Goal: Information Seeking & Learning: Find specific fact

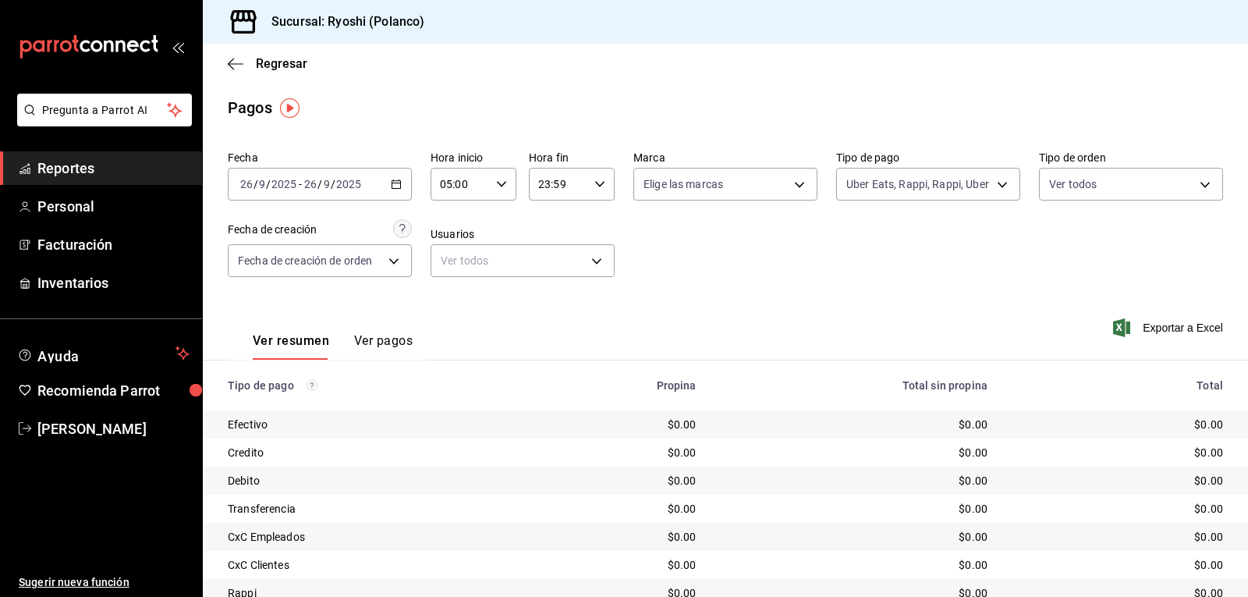
click at [395, 183] on \(Stroke\) "button" at bounding box center [396, 183] width 9 height 1
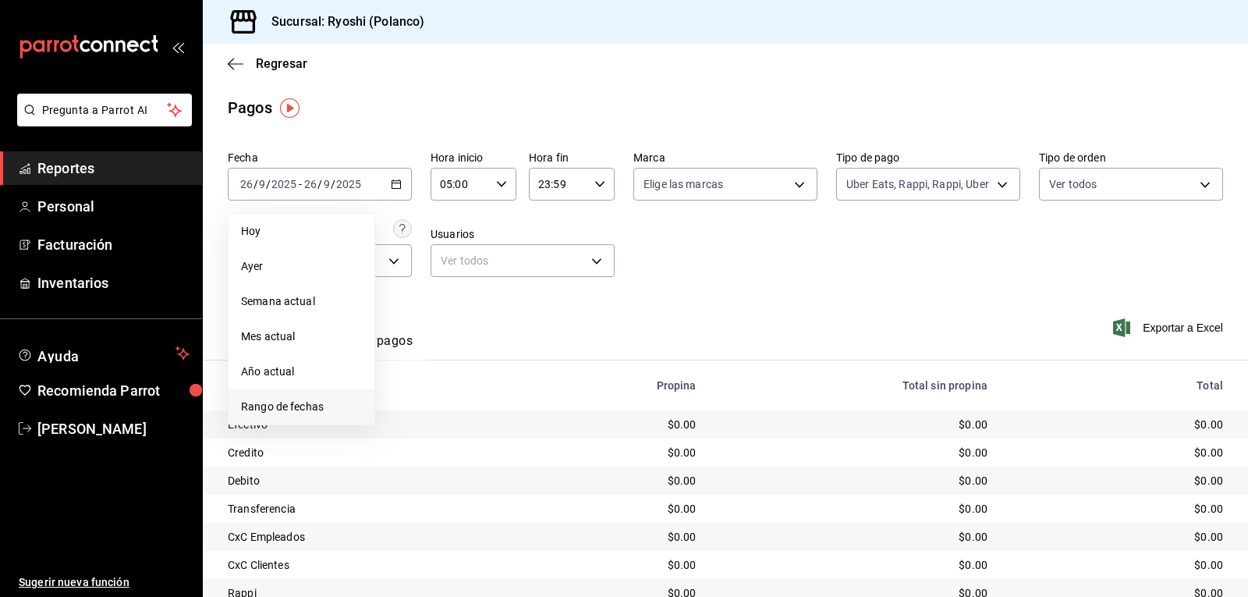
click at [298, 407] on span "Rango de fechas" at bounding box center [301, 407] width 121 height 16
click at [519, 389] on abbr "26" at bounding box center [518, 390] width 10 height 11
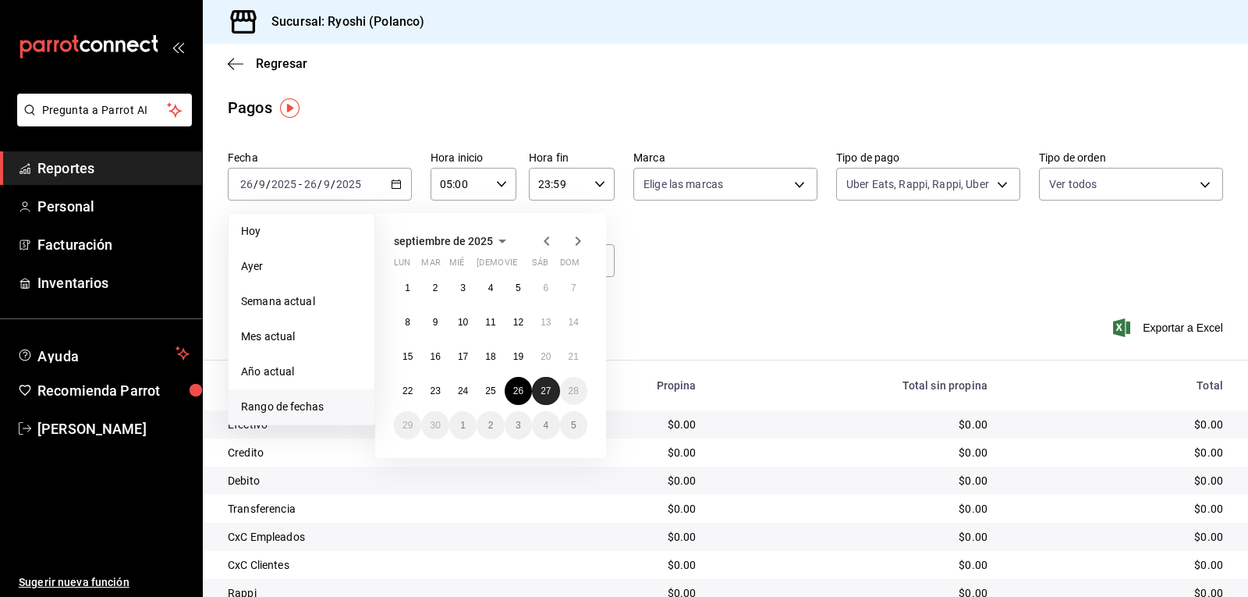
click at [545, 392] on abbr "27" at bounding box center [546, 390] width 10 height 11
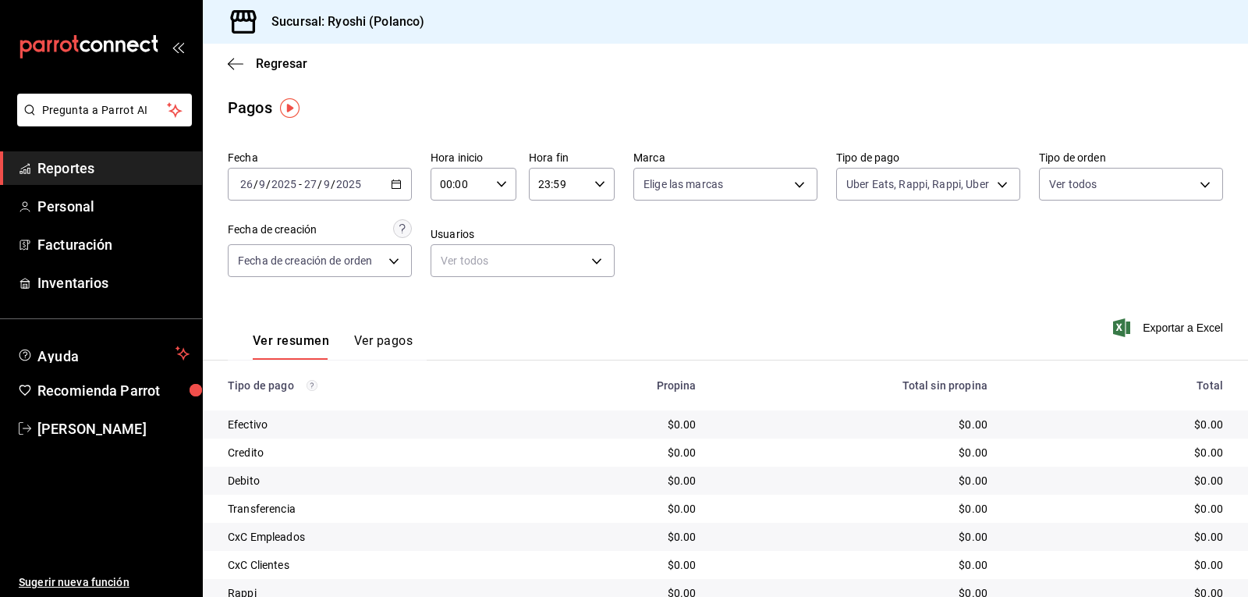
click at [499, 183] on icon "button" at bounding box center [501, 184] width 11 height 11
click at [453, 216] on span "08" at bounding box center [450, 211] width 18 height 12
type input "08:00"
click at [989, 186] on div at bounding box center [624, 298] width 1248 height 597
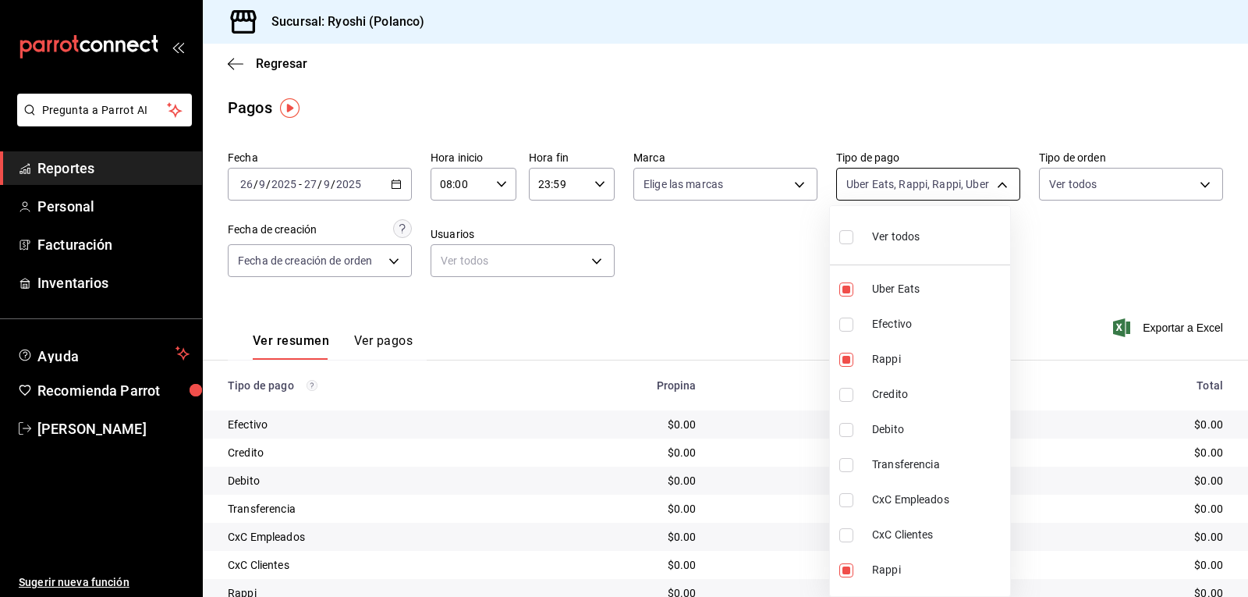
click at [992, 185] on body "Pregunta a Parrot AI Reportes Personal Facturación Inventarios Ayuda Recomienda…" at bounding box center [624, 298] width 1248 height 597
click at [846, 242] on input "checkbox" at bounding box center [847, 237] width 14 height 14
checkbox input "true"
type input "05751dd8-6818-4a8c-b9fb-c7f7071b72fb,789b4605-08e0-4dfe-9865-94468e2c17aa,03400…"
checkbox input "true"
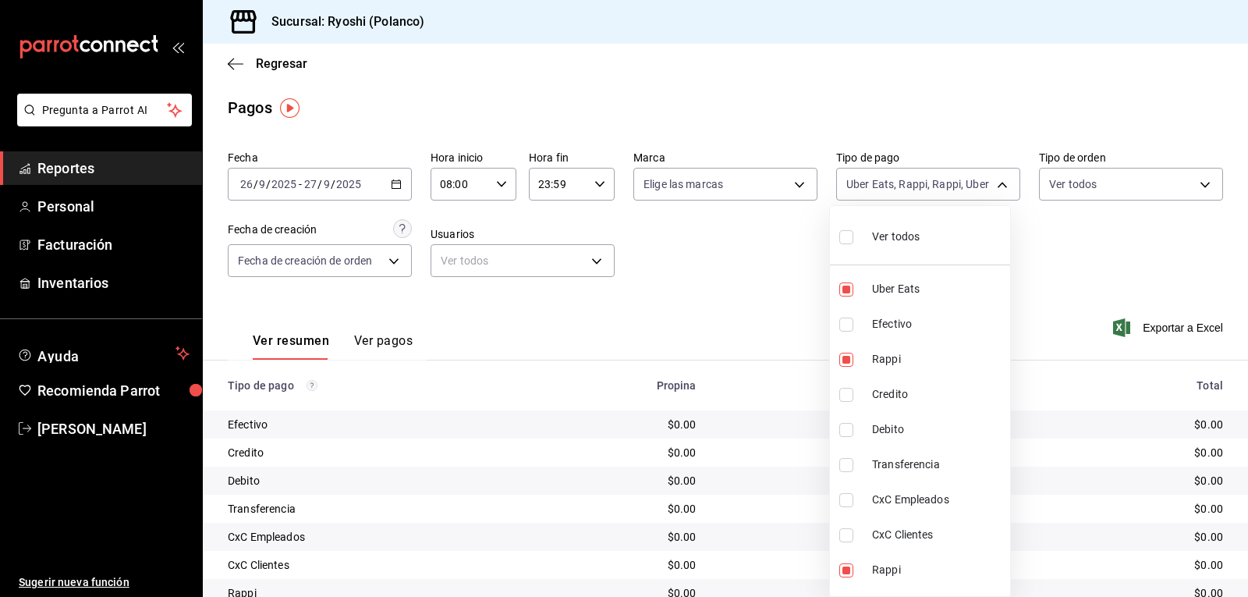
checkbox input "true"
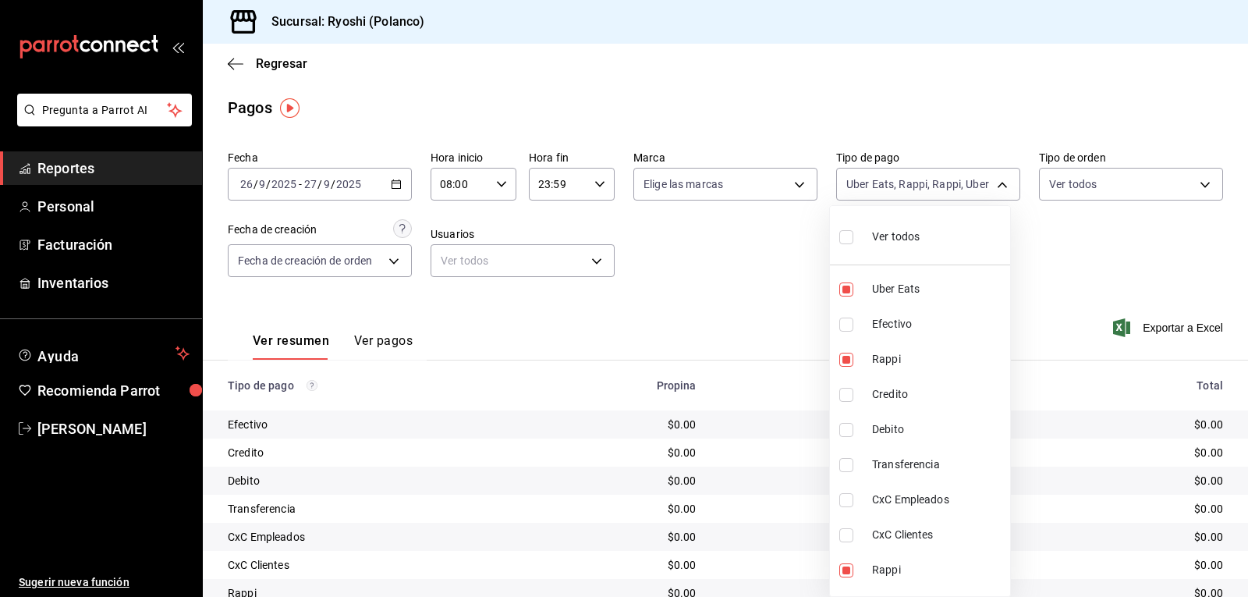
checkbox input "true"
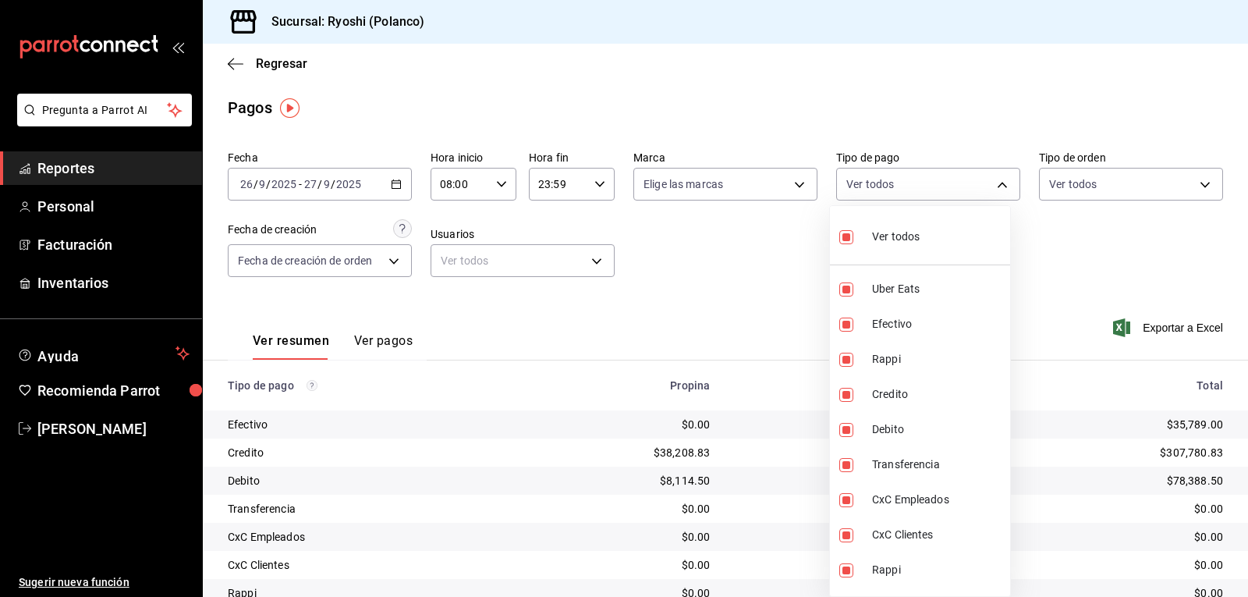
click at [846, 242] on input "checkbox" at bounding box center [847, 237] width 14 height 14
checkbox input "false"
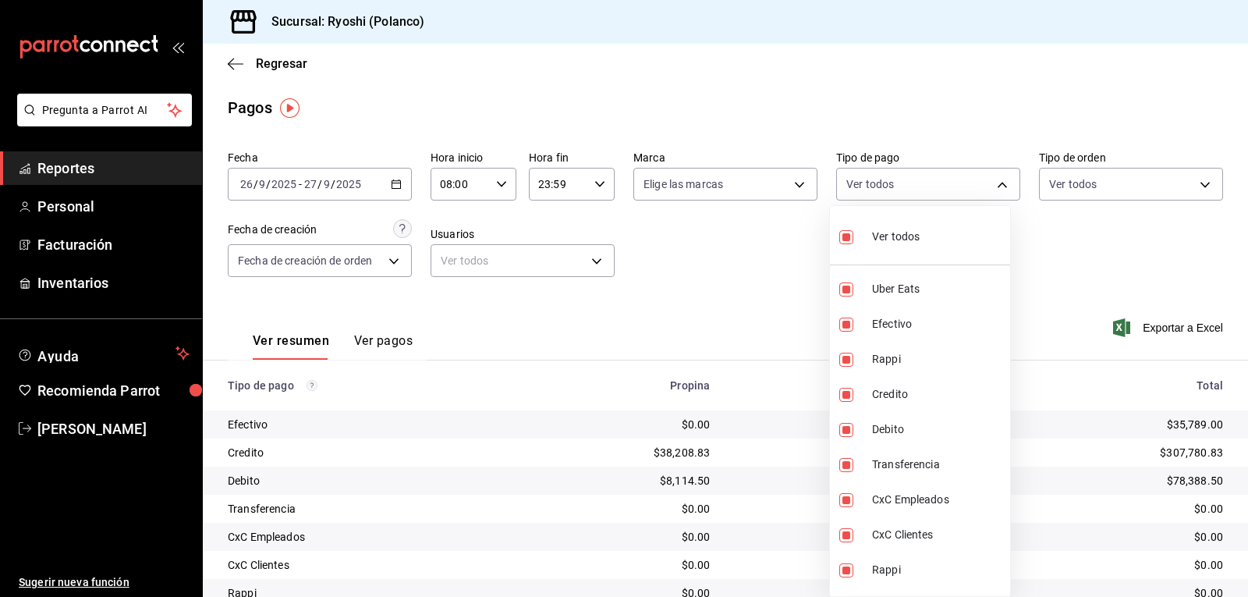
checkbox input "false"
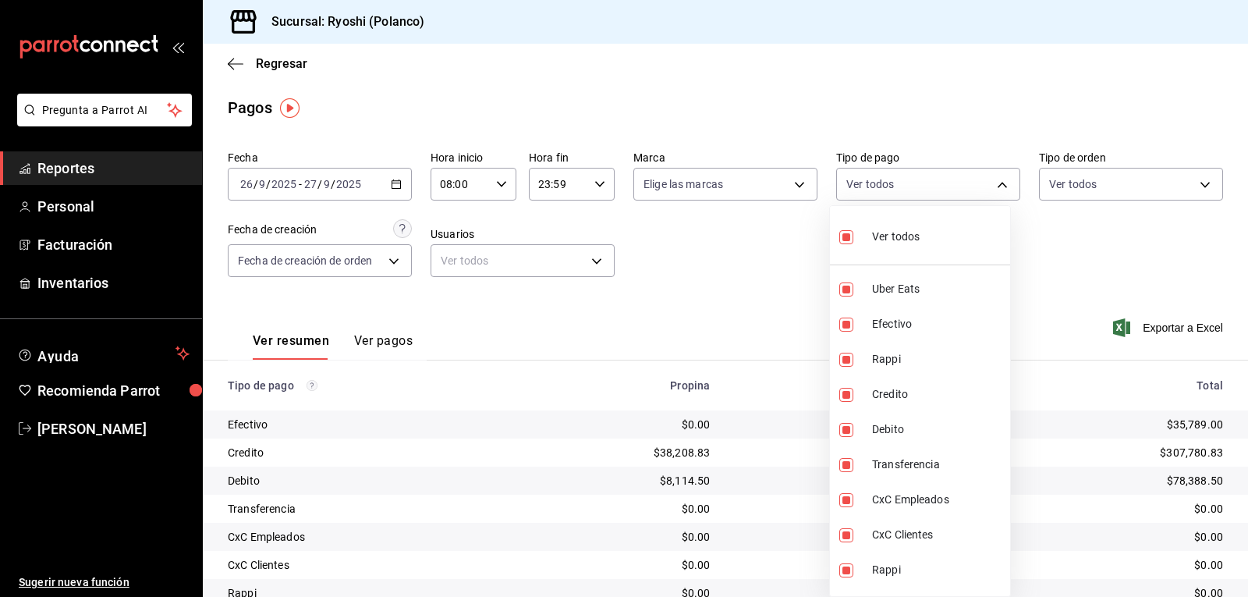
checkbox input "false"
click at [844, 392] on input "checkbox" at bounding box center [847, 395] width 14 height 14
checkbox input "true"
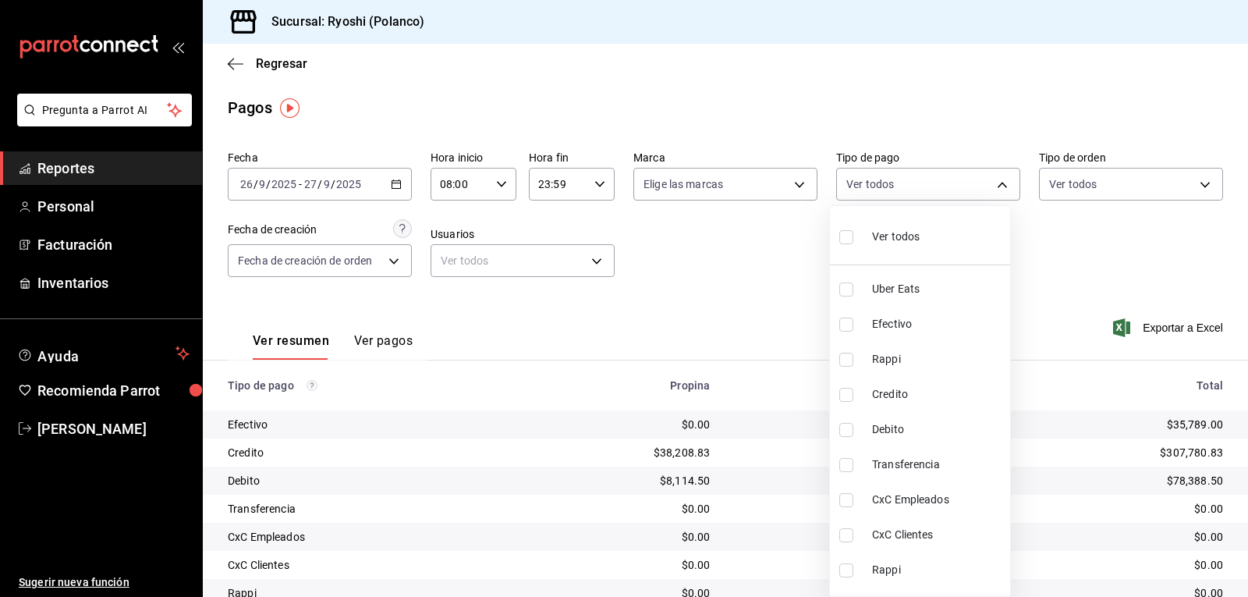
type input "9b0685d2-7f5d-4ede-a6b4-58a2ffcbf3cd"
click at [843, 423] on input "checkbox" at bounding box center [847, 430] width 14 height 14
checkbox input "true"
type input "9b0685d2-7f5d-4ede-a6b4-58a2ffcbf3cd,4fc1f123-1106-4d46-a6dc-4994d0550367"
click at [795, 410] on div at bounding box center [624, 298] width 1248 height 597
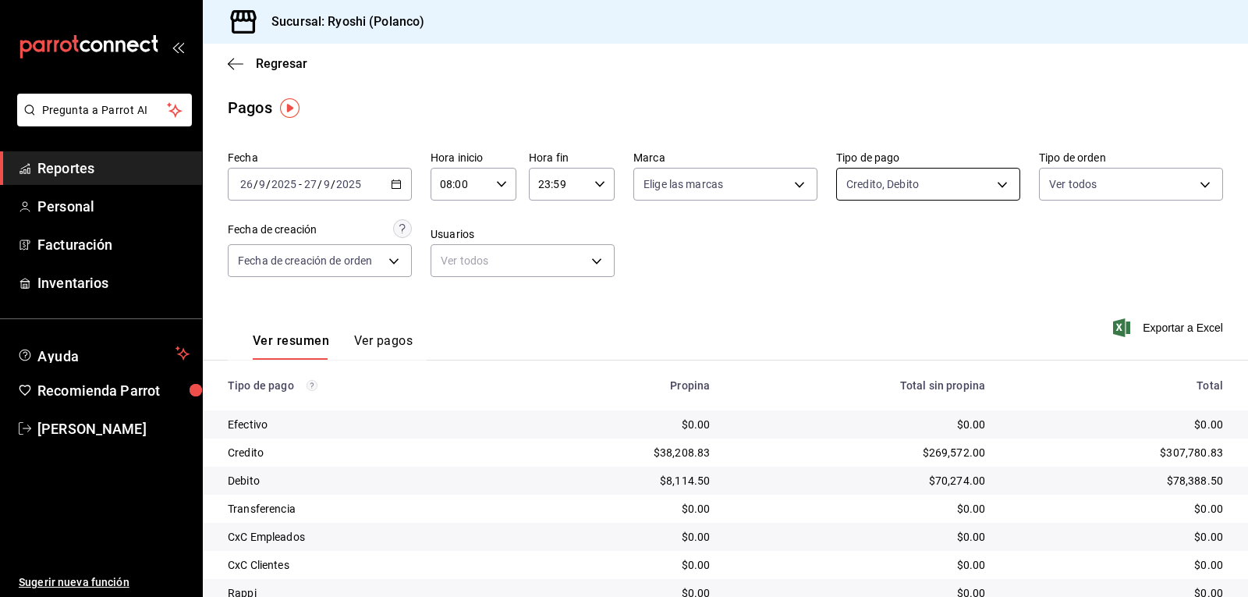
click at [990, 182] on body "Pregunta a Parrot AI Reportes Personal Facturación Inventarios Ayuda Recomienda…" at bounding box center [624, 298] width 1248 height 597
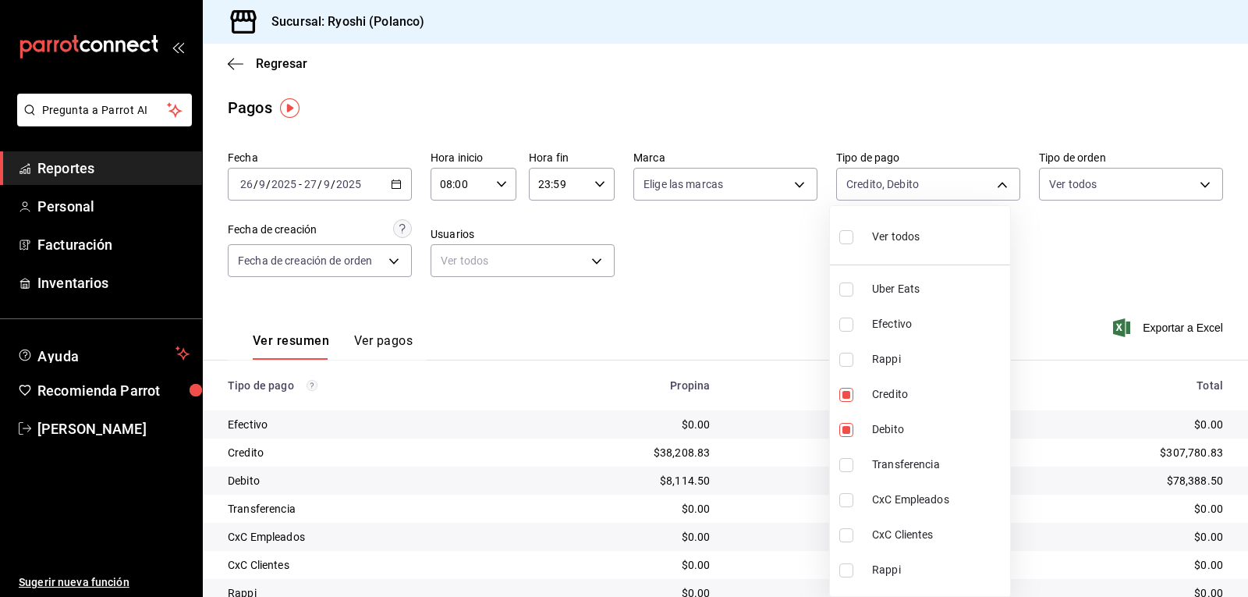
click at [851, 236] on input "checkbox" at bounding box center [847, 237] width 14 height 14
checkbox input "true"
type input "05751dd8-6818-4a8c-b9fb-c7f7071b72fb,789b4605-08e0-4dfe-9865-94468e2c17aa,03400…"
checkbox input "true"
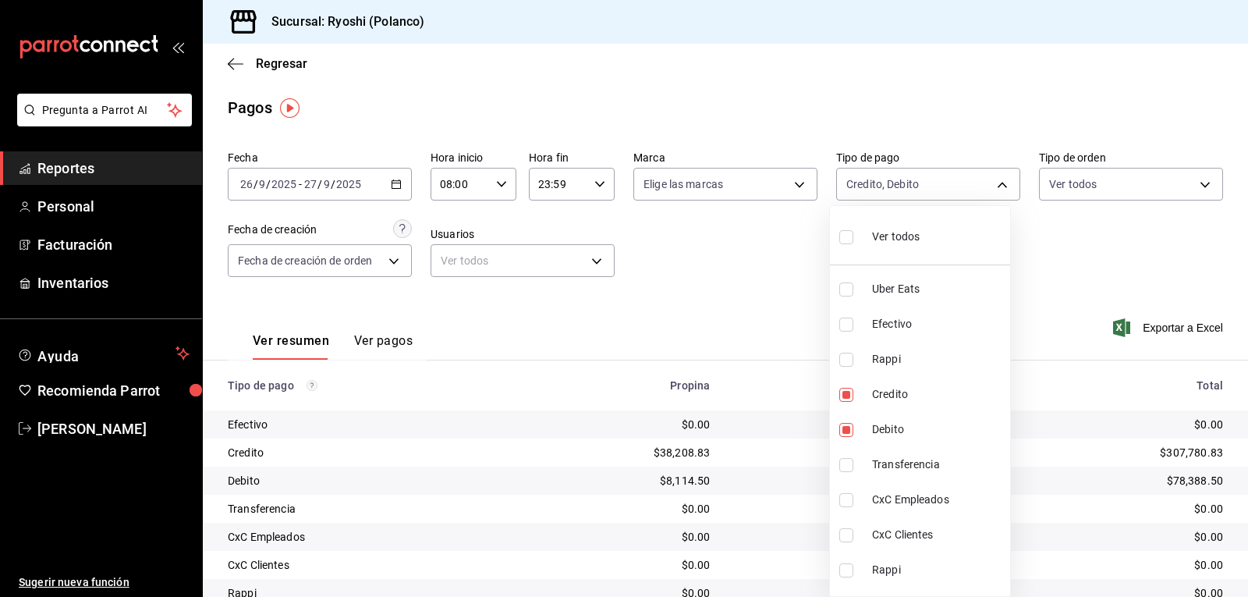
checkbox input "true"
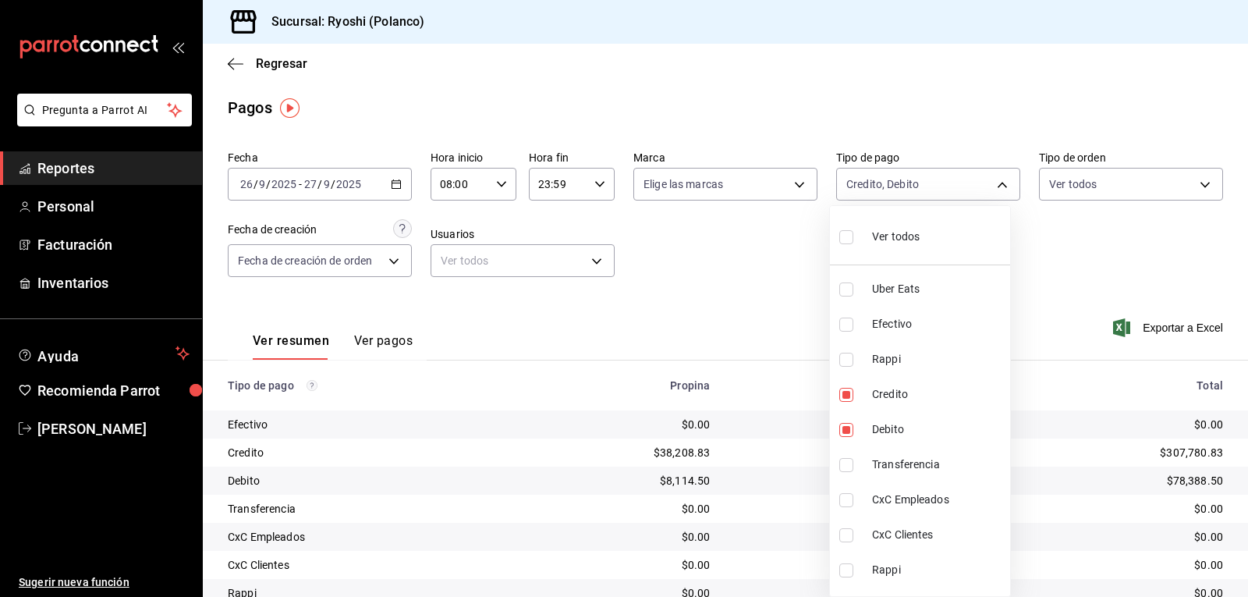
checkbox input "true"
click at [789, 276] on div at bounding box center [624, 298] width 1248 height 597
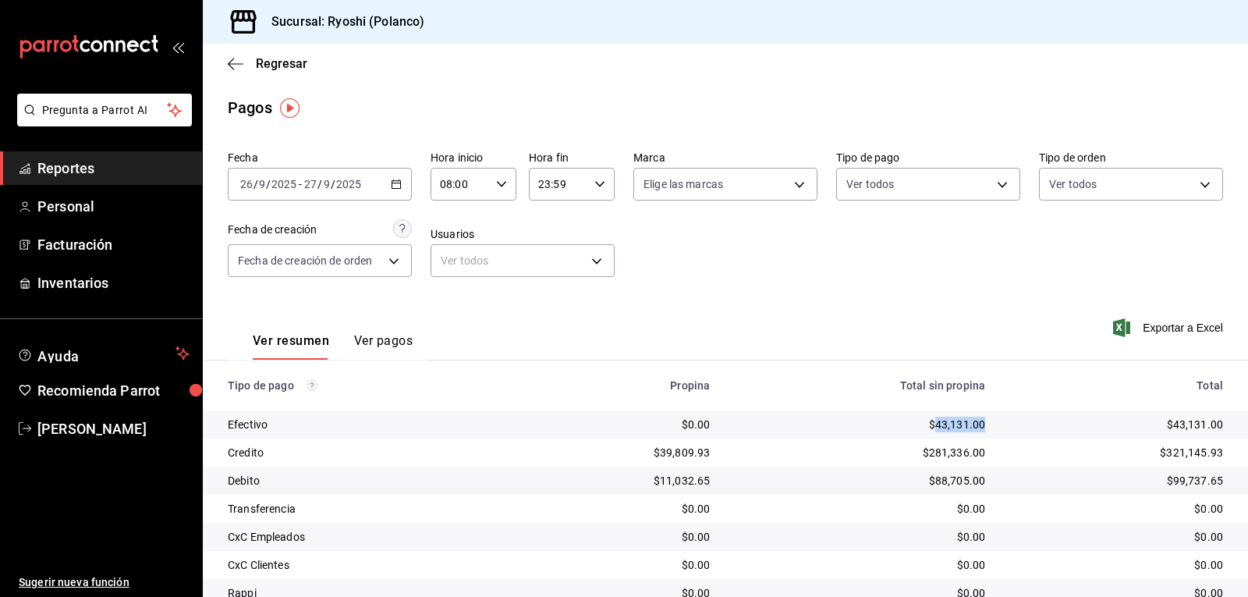
drag, startPoint x: 928, startPoint y: 422, endPoint x: 943, endPoint y: 419, distance: 15.1
click at [984, 420] on td "$43,131.00" at bounding box center [860, 424] width 275 height 28
copy div "43,131.00"
